Goal: Transaction & Acquisition: Download file/media

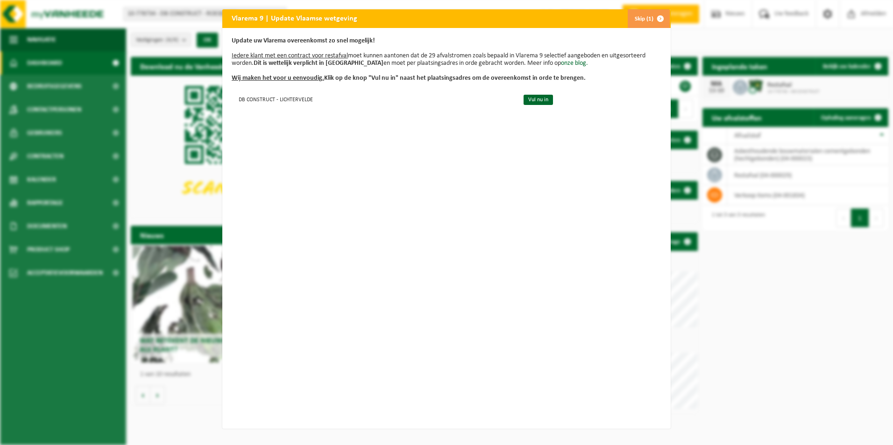
click at [642, 17] on button "Skip (1)" at bounding box center [648, 18] width 42 height 19
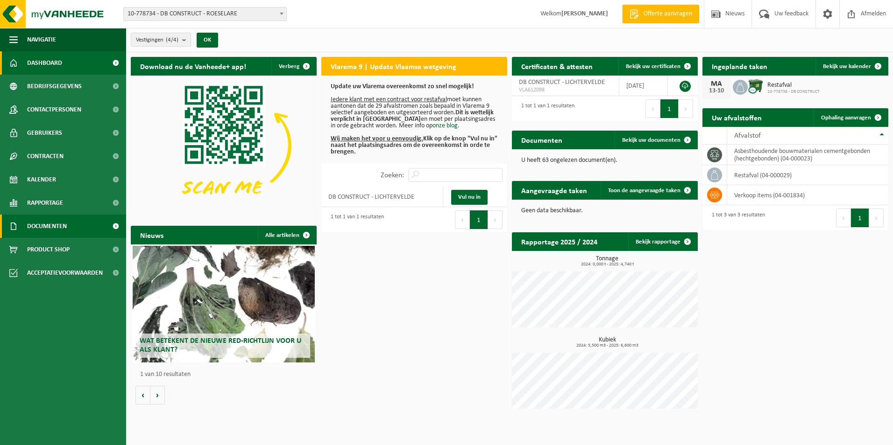
click at [49, 228] on span "Documenten" at bounding box center [47, 226] width 40 height 23
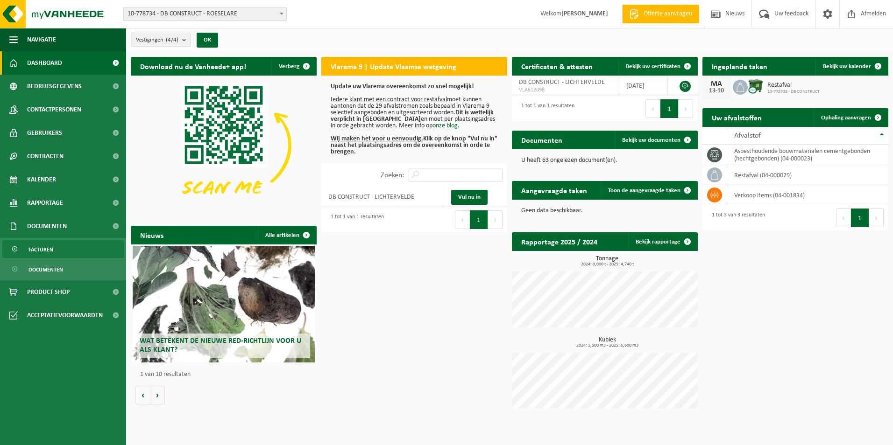
click at [44, 248] on span "Facturen" at bounding box center [40, 250] width 25 height 18
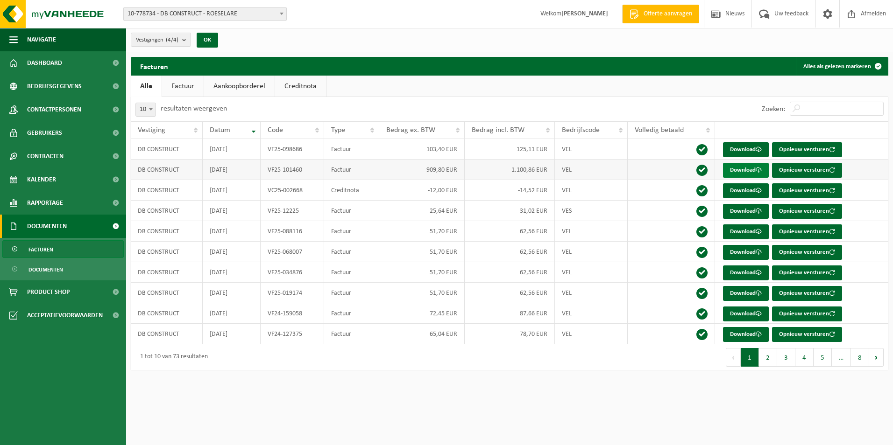
click at [756, 166] on link "Download" at bounding box center [746, 170] width 46 height 15
click at [738, 189] on link "Download" at bounding box center [746, 191] width 46 height 15
click at [750, 148] on link "Download" at bounding box center [746, 149] width 46 height 15
click at [745, 210] on link "Download" at bounding box center [746, 211] width 46 height 15
